Goal: Transaction & Acquisition: Purchase product/service

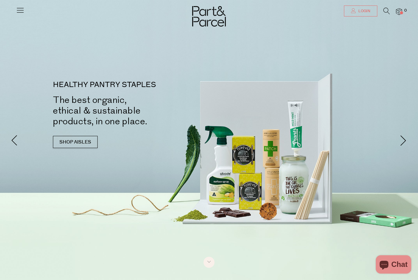
click at [372, 16] on link "Login" at bounding box center [360, 11] width 33 height 11
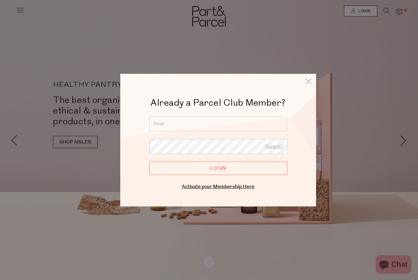
click at [272, 127] on input "email" at bounding box center [218, 124] width 138 height 15
click at [283, 122] on input "email" at bounding box center [218, 124] width 138 height 15
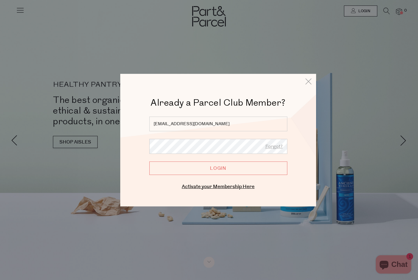
type input "hello@morgen.au"
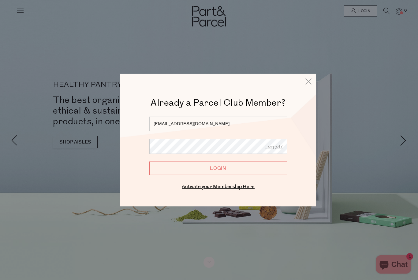
click at [234, 169] on input "Login" at bounding box center [218, 167] width 138 height 13
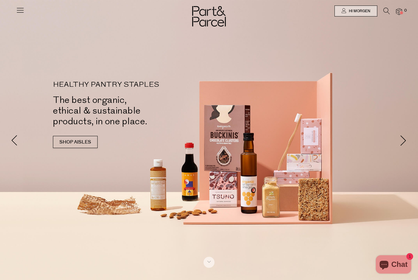
click at [390, 15] on link at bounding box center [386, 12] width 6 height 6
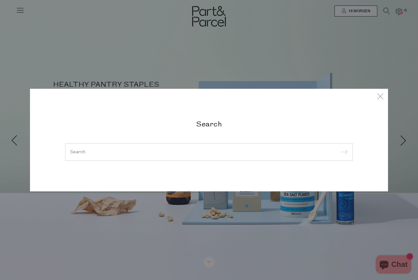
click at [252, 153] on input "search" at bounding box center [209, 152] width 278 height 5
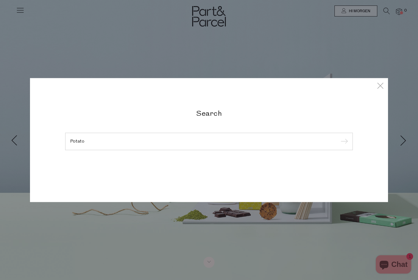
type input "Potato"
click at [343, 142] on input "submit" at bounding box center [343, 141] width 9 height 9
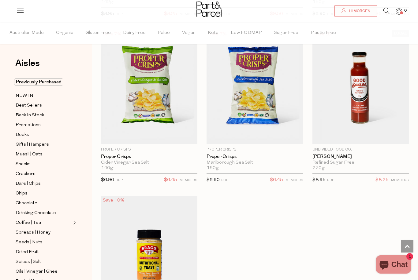
scroll to position [1213, 0]
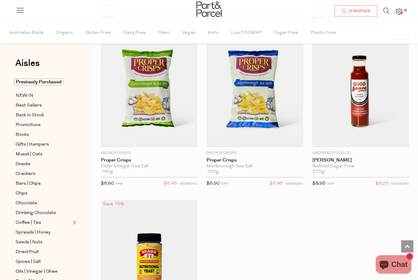
click at [390, 9] on icon at bounding box center [386, 11] width 6 height 7
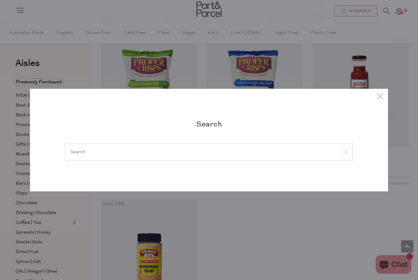
click at [252, 153] on input "search" at bounding box center [209, 152] width 278 height 5
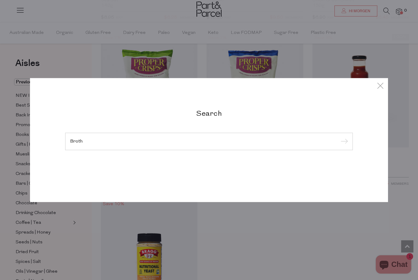
type input "Broth"
click at [343, 142] on input "submit" at bounding box center [343, 141] width 9 height 9
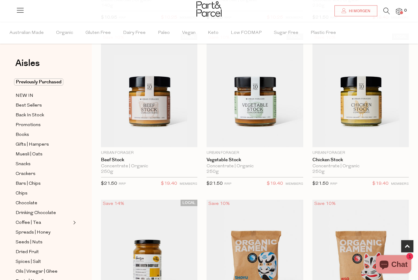
scroll to position [208, 0]
click at [152, 113] on img at bounding box center [149, 91] width 96 height 114
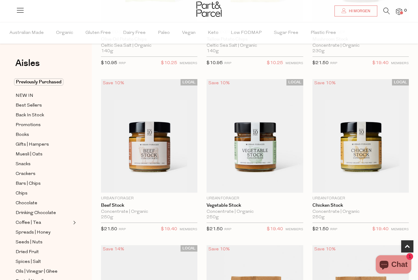
scroll to position [161, 0]
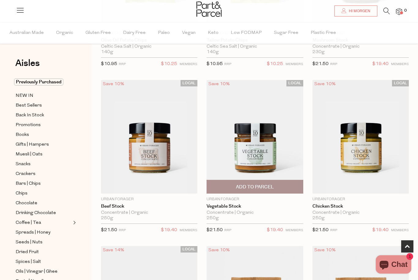
click at [289, 185] on span "Add To Parcel" at bounding box center [254, 186] width 93 height 13
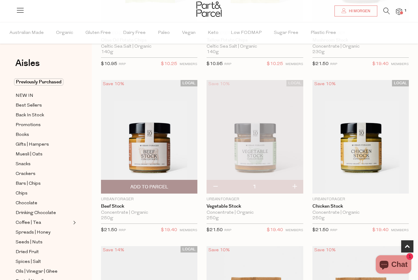
click at [153, 192] on span "Add To Parcel" at bounding box center [149, 186] width 93 height 13
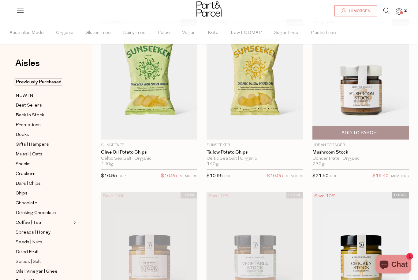
scroll to position [49, 0]
click at [375, 130] on span "Add To Parcel" at bounding box center [360, 133] width 38 height 6
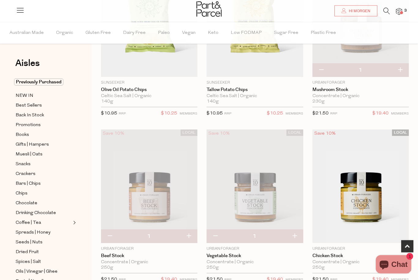
scroll to position [112, 0]
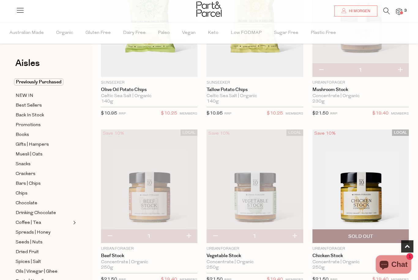
click at [383, 206] on img at bounding box center [360, 187] width 96 height 114
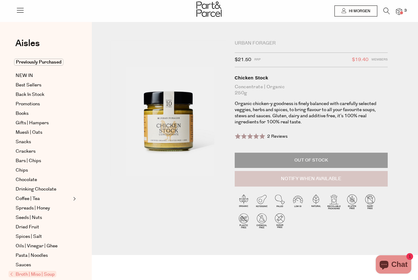
click at [366, 177] on button "Notify When Available" at bounding box center [311, 179] width 153 height 16
type input "Notify when available"
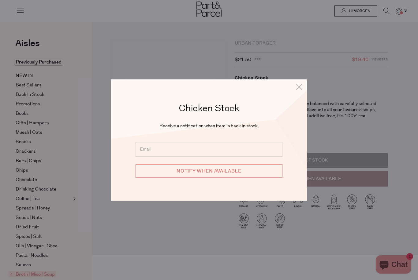
click at [264, 153] on input "email" at bounding box center [208, 149] width 147 height 15
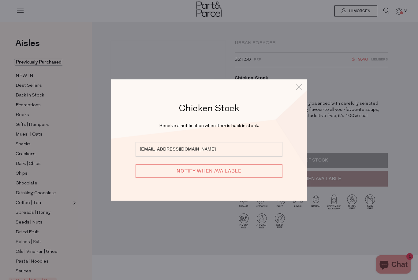
type input "[EMAIL_ADDRESS][DOMAIN_NAME]"
click at [260, 174] on input "Notify when available" at bounding box center [208, 171] width 147 height 13
type input "We will be in touch"
click at [297, 91] on icon at bounding box center [299, 87] width 9 height 9
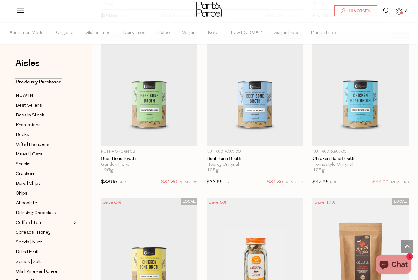
scroll to position [2026, 0]
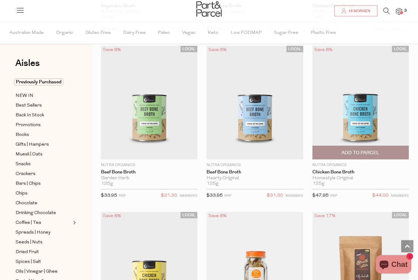
click at [367, 123] on img at bounding box center [360, 103] width 96 height 114
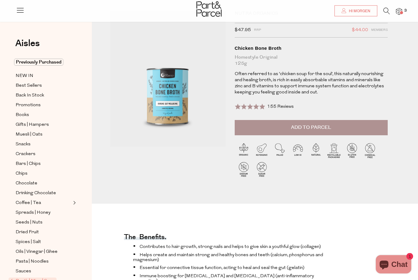
scroll to position [23, 0]
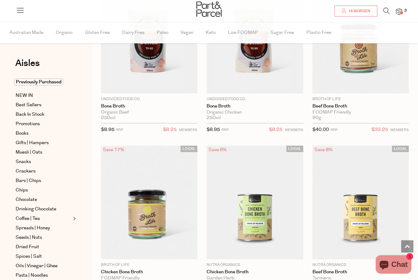
scroll to position [764, 0]
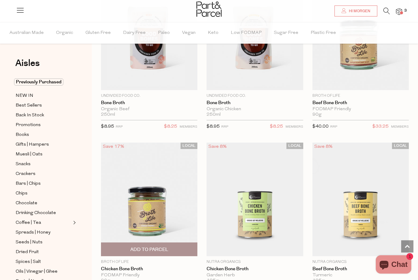
click at [161, 211] on img at bounding box center [149, 200] width 96 height 114
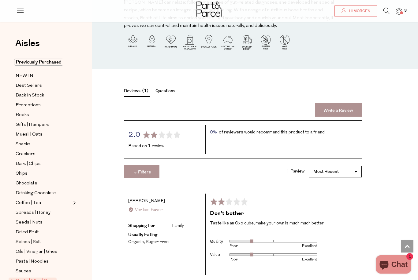
scroll to position [753, 0]
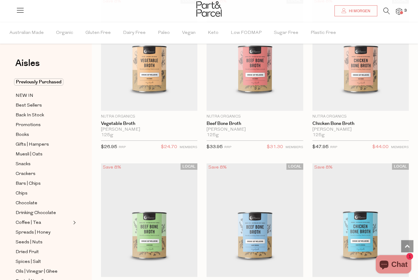
scroll to position [1908, 0]
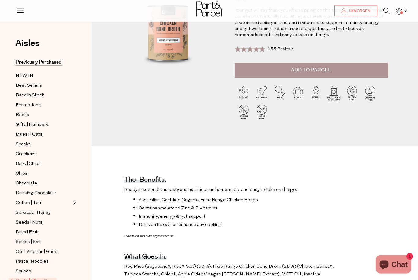
scroll to position [91, 0]
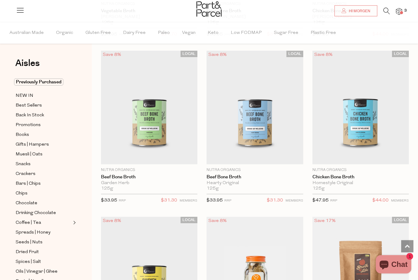
scroll to position [2021, 0]
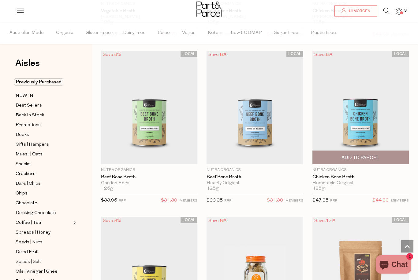
click at [383, 151] on span "Add To Parcel" at bounding box center [360, 157] width 93 height 13
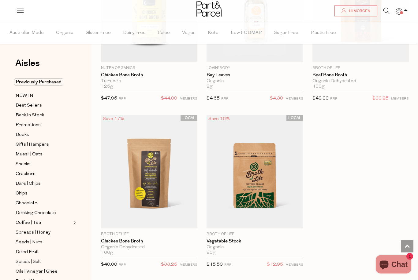
scroll to position [2290, 0]
click at [401, 14] on img at bounding box center [399, 11] width 6 height 7
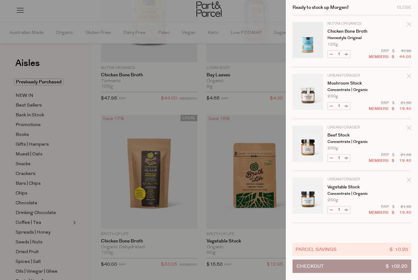
click at [172, 212] on div at bounding box center [209, 140] width 418 height 280
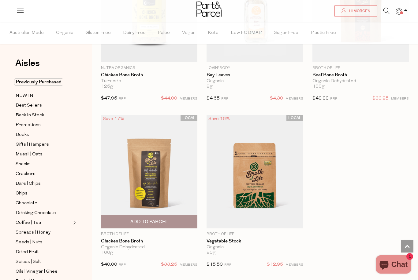
click at [161, 177] on img at bounding box center [149, 172] width 96 height 114
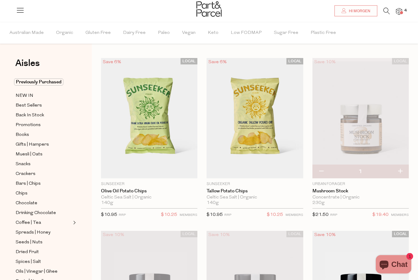
scroll to position [10, 0]
click at [390, 11] on icon at bounding box center [386, 11] width 6 height 7
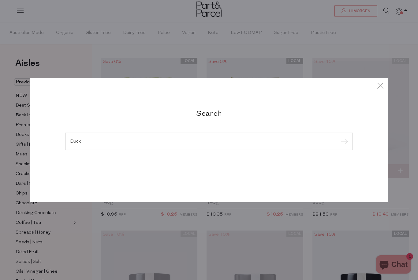
type input "Duck"
click at [343, 142] on input "submit" at bounding box center [343, 141] width 9 height 9
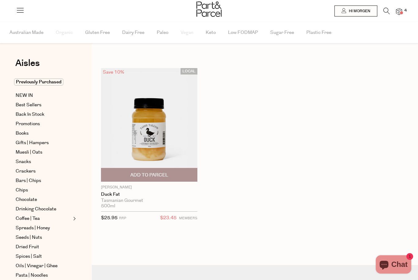
click at [180, 181] on span "Add To Parcel" at bounding box center [149, 175] width 93 height 13
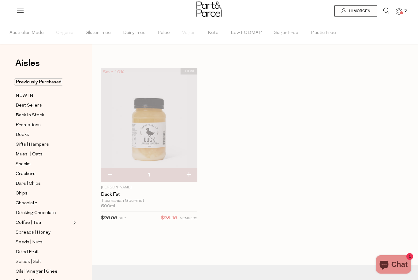
click at [390, 11] on icon at bounding box center [386, 11] width 6 height 7
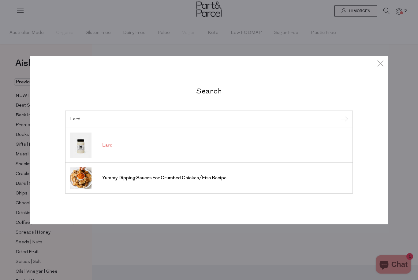
type input "Lard"
click at [301, 146] on link "Lard" at bounding box center [209, 145] width 278 height 25
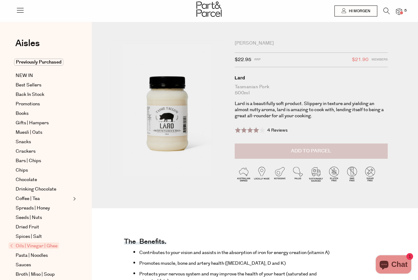
click at [342, 153] on button "Add to Parcel" at bounding box center [311, 151] width 153 height 15
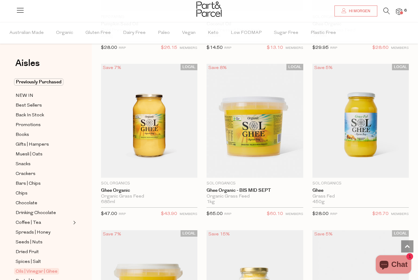
scroll to position [1027, 0]
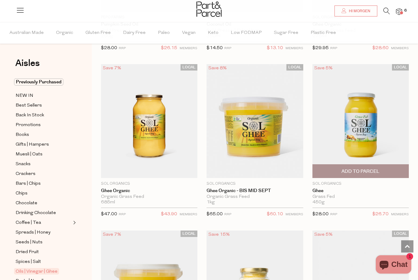
click at [374, 172] on span "Add To Parcel" at bounding box center [360, 172] width 38 height 6
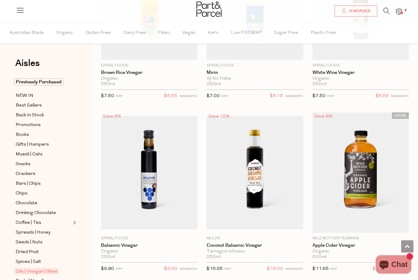
scroll to position [1977, 0]
click at [390, 13] on icon at bounding box center [386, 11] width 6 height 7
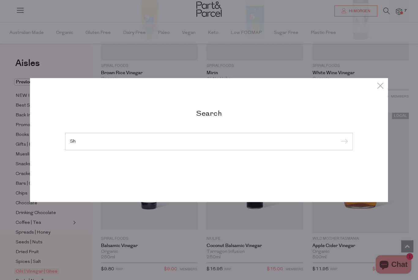
type input "S"
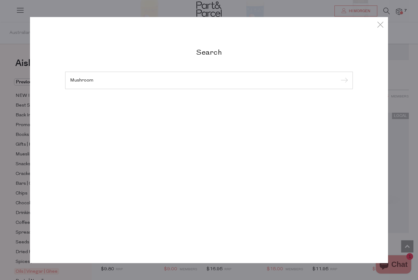
type input "Mushroom"
click at [343, 81] on input "submit" at bounding box center [343, 80] width 9 height 9
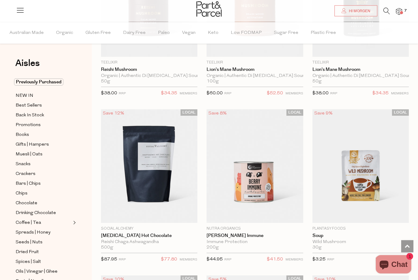
scroll to position [2149, 0]
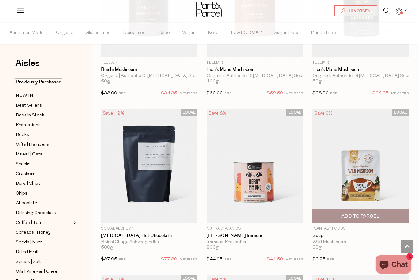
click at [377, 163] on img at bounding box center [360, 166] width 96 height 114
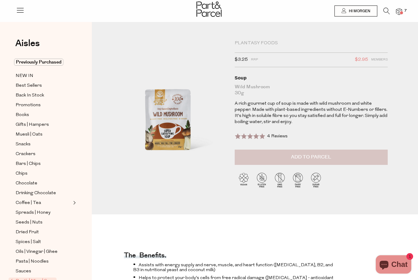
click at [360, 156] on button "Add to Parcel" at bounding box center [311, 157] width 153 height 15
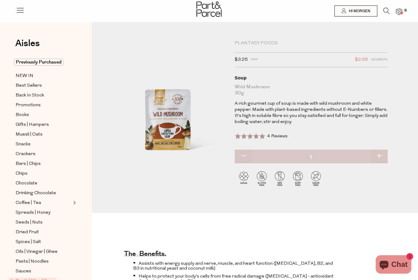
click at [262, 44] on div "Plantasy Foods" at bounding box center [311, 43] width 153 height 6
click at [261, 45] on div "Plantasy Foods" at bounding box center [311, 43] width 153 height 6
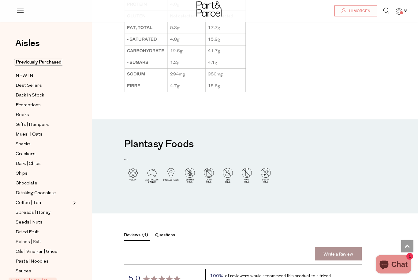
scroll to position [566, 0]
click at [175, 145] on h3 "Plantasy Foods" at bounding box center [159, 144] width 70 height 18
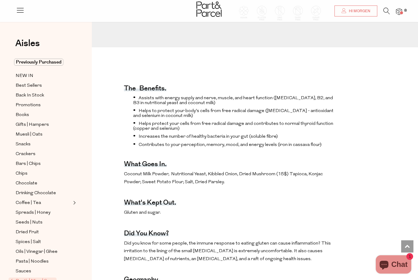
scroll to position [150, 0]
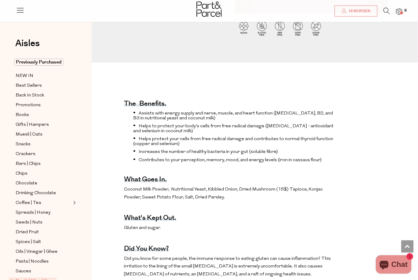
click at [388, 13] on icon at bounding box center [386, 11] width 6 height 7
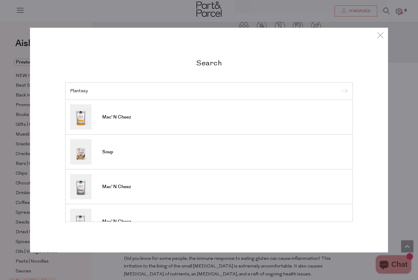
type input "Plantasy"
click at [343, 91] on input "submit" at bounding box center [343, 91] width 9 height 9
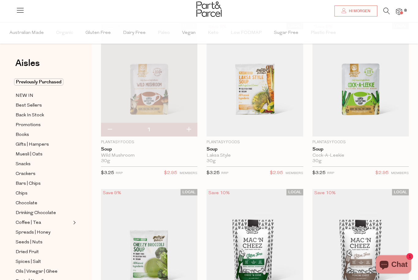
scroll to position [45, 0]
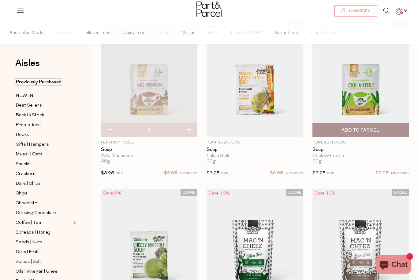
click at [375, 89] on img at bounding box center [360, 80] width 96 height 114
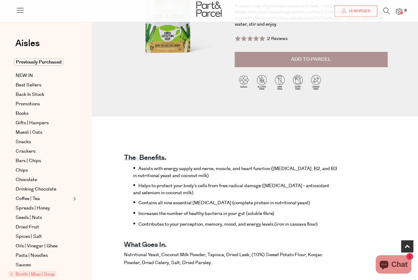
scroll to position [123, 0]
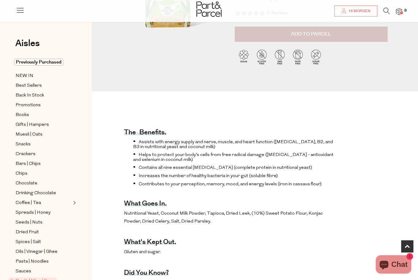
click at [366, 36] on button "Add to Parcel" at bounding box center [311, 34] width 153 height 15
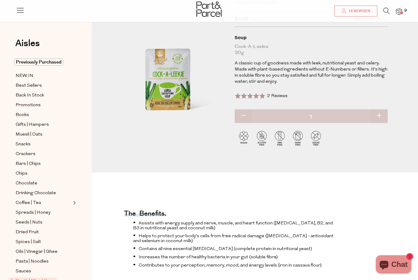
scroll to position [36, 0]
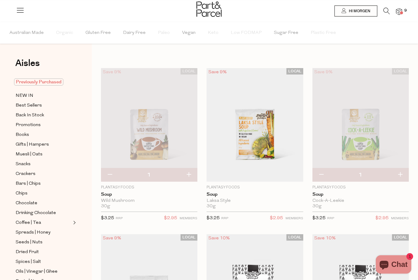
click at [48, 84] on span "Previously Purchased" at bounding box center [38, 82] width 49 height 7
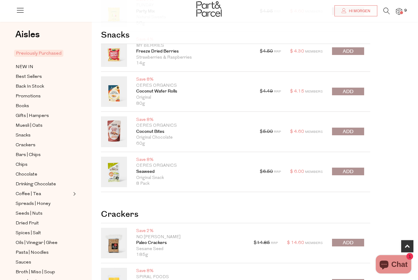
click at [353, 131] on span "submit" at bounding box center [348, 132] width 11 height 7
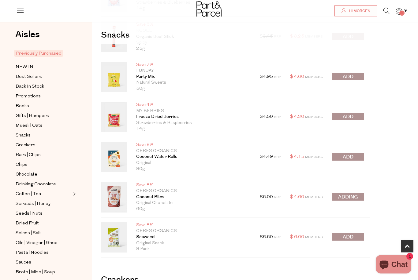
scroll to position [270, 0]
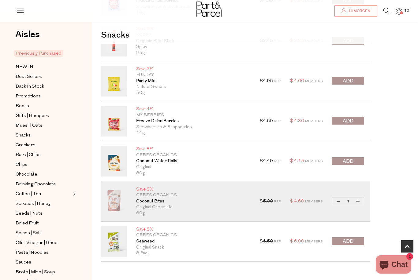
click at [353, 159] on span "submit" at bounding box center [348, 161] width 11 height 7
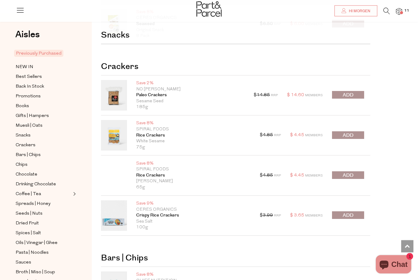
scroll to position [488, 0]
click at [354, 173] on button "submit" at bounding box center [348, 176] width 32 height 8
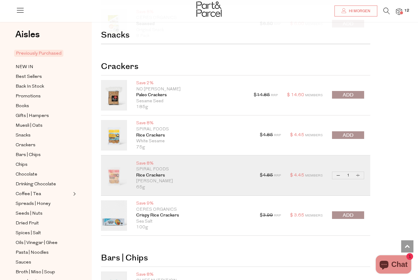
click at [354, 135] on button "submit" at bounding box center [348, 136] width 32 height 8
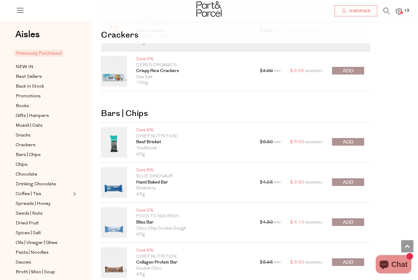
click at [360, 70] on button "submit" at bounding box center [348, 71] width 32 height 8
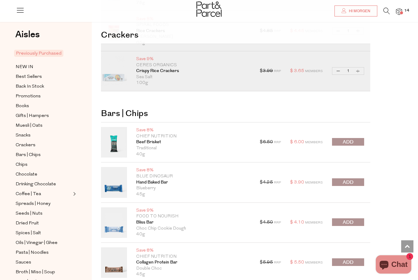
click at [352, 179] on span "submit" at bounding box center [348, 182] width 11 height 7
click at [358, 221] on div at bounding box center [348, 223] width 32 height 9
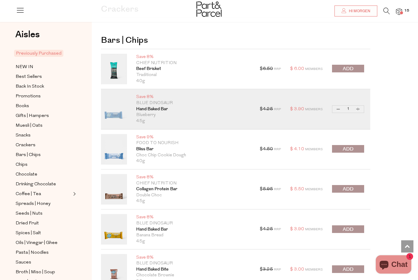
scroll to position [705, 0]
click at [354, 147] on button "submit" at bounding box center [348, 150] width 32 height 8
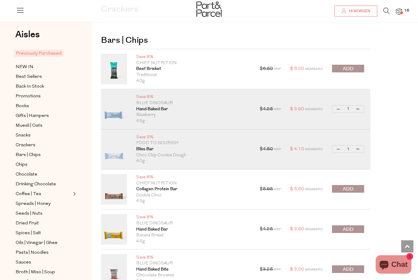
click at [338, 146] on button "Decrease Bliss Bar" at bounding box center [338, 149] width 7 height 7
type input "0"
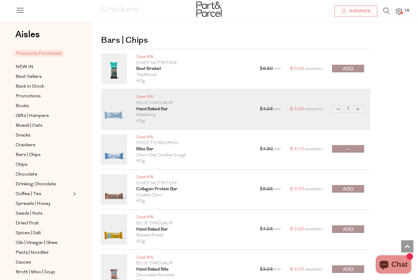
click at [337, 107] on button "Decrease Hand Baked Bar" at bounding box center [338, 109] width 7 height 7
type input "0"
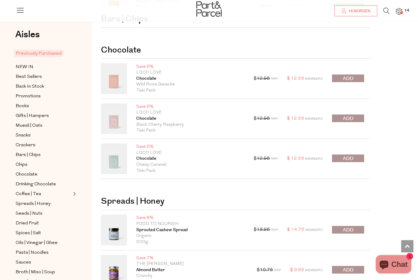
scroll to position [1209, 0]
click at [350, 155] on span "submit" at bounding box center [348, 158] width 11 height 7
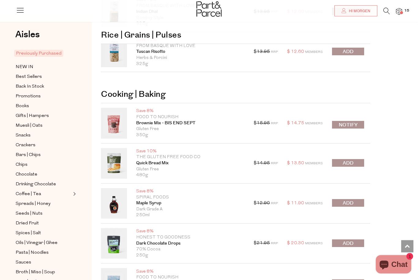
scroll to position [3404, 0]
